Goal: Navigation & Orientation: Find specific page/section

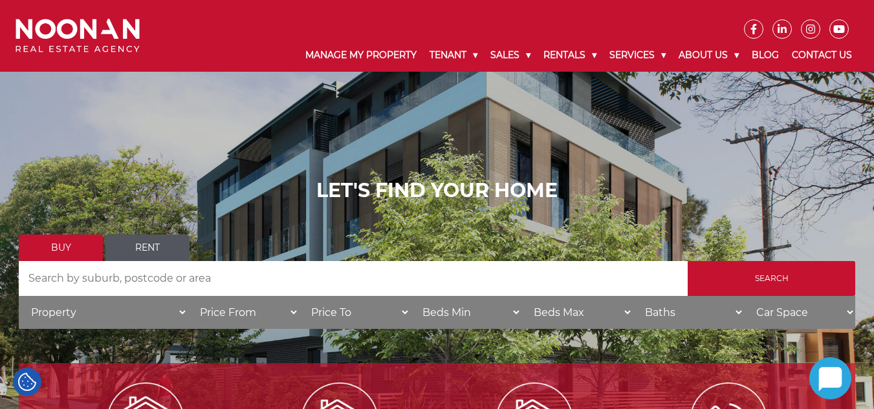
drag, startPoint x: 879, startPoint y: 56, endPoint x: 878, endPoint y: 27, distance: 29.1
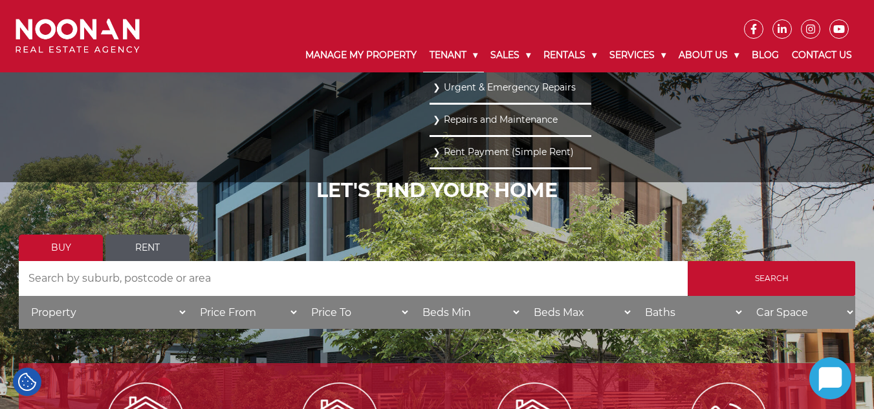
click at [423, 55] on link "Tenant" at bounding box center [453, 56] width 61 height 34
